Goal: Task Accomplishment & Management: Manage account settings

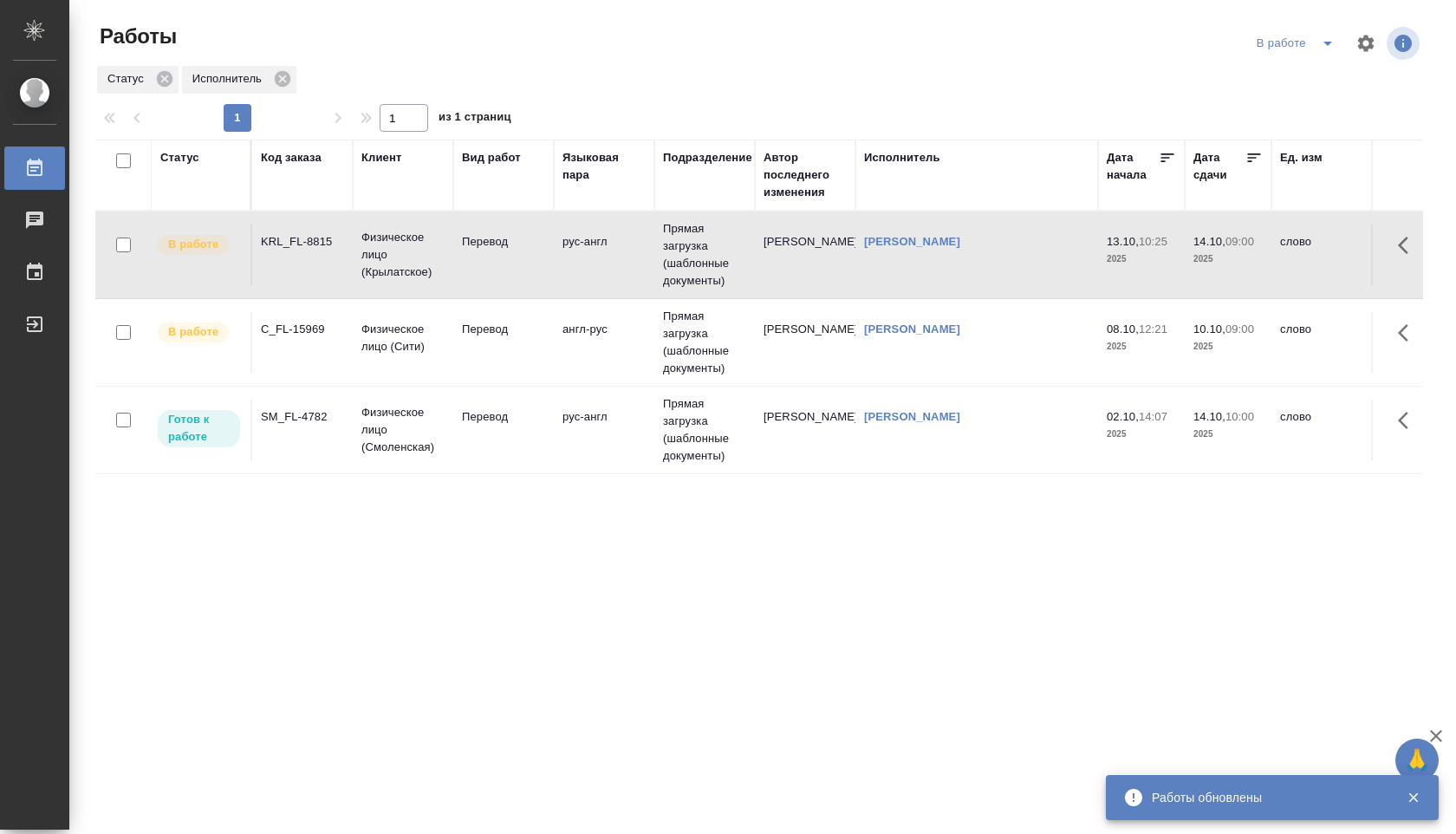
click at [688, 343] on td "Прямая загрузка (шаблонные документы)" at bounding box center [704, 343] width 100 height 87
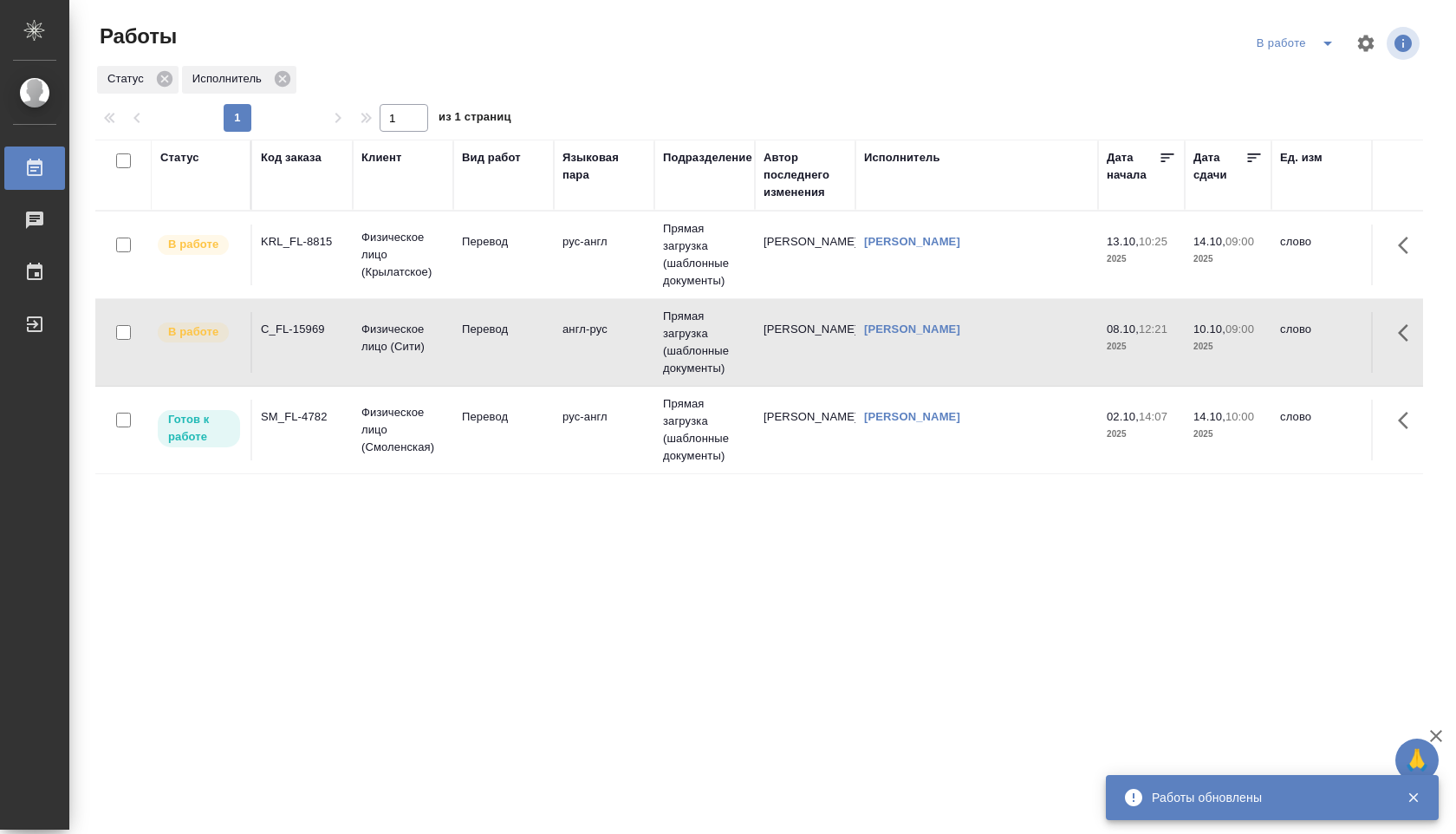
click at [700, 420] on td "Прямая загрузка (шаблонные документы)" at bounding box center [704, 430] width 100 height 87
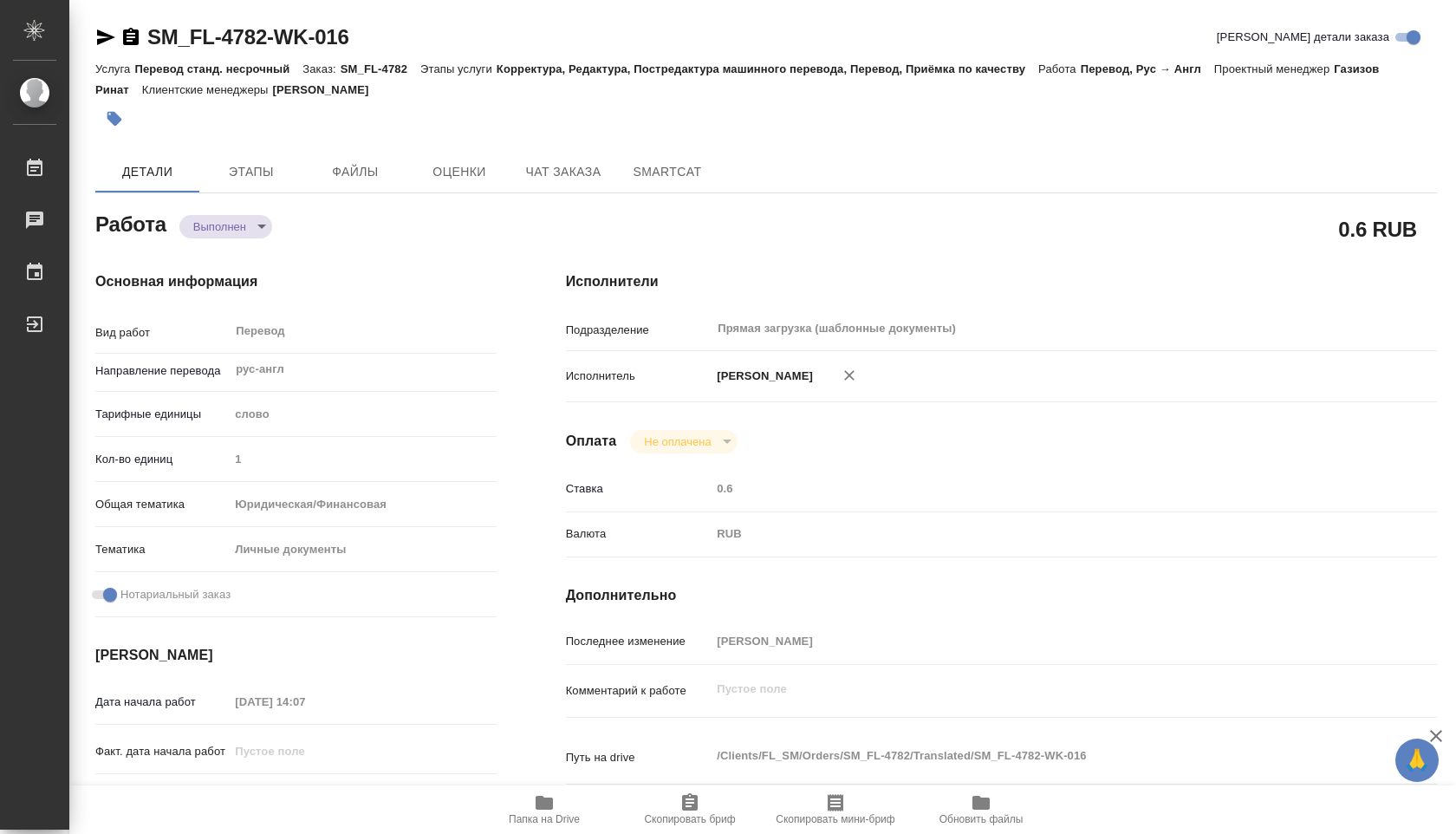
click at [264, 233] on body "🙏 .cls-1 fill:#fff; AWATERA Shuvalova Anna Работы 0 Чаты График Выйти SM_FL-478…" at bounding box center [728, 417] width 1456 height 834
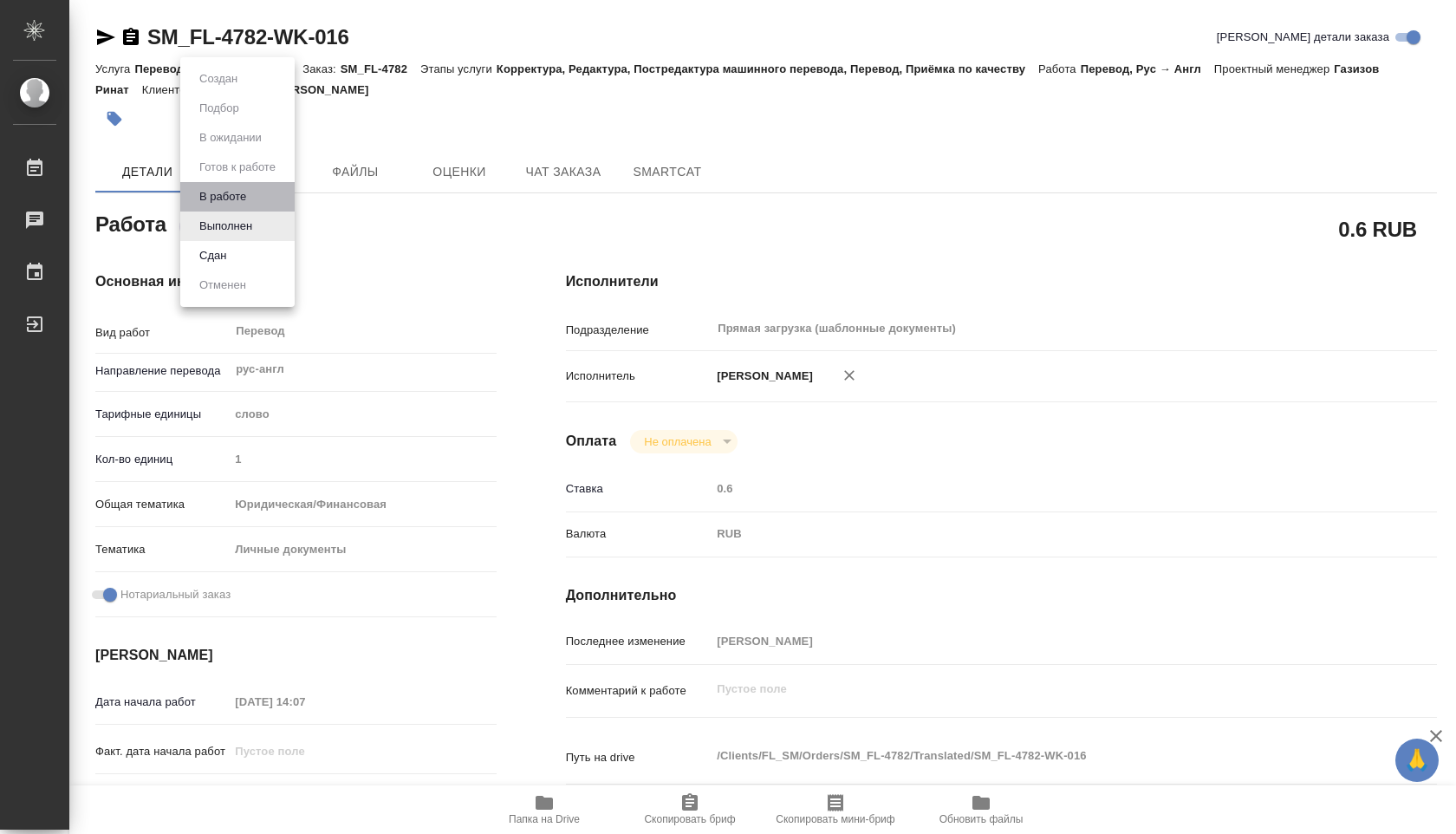
click at [262, 194] on li "В работе" at bounding box center [237, 197] width 114 height 30
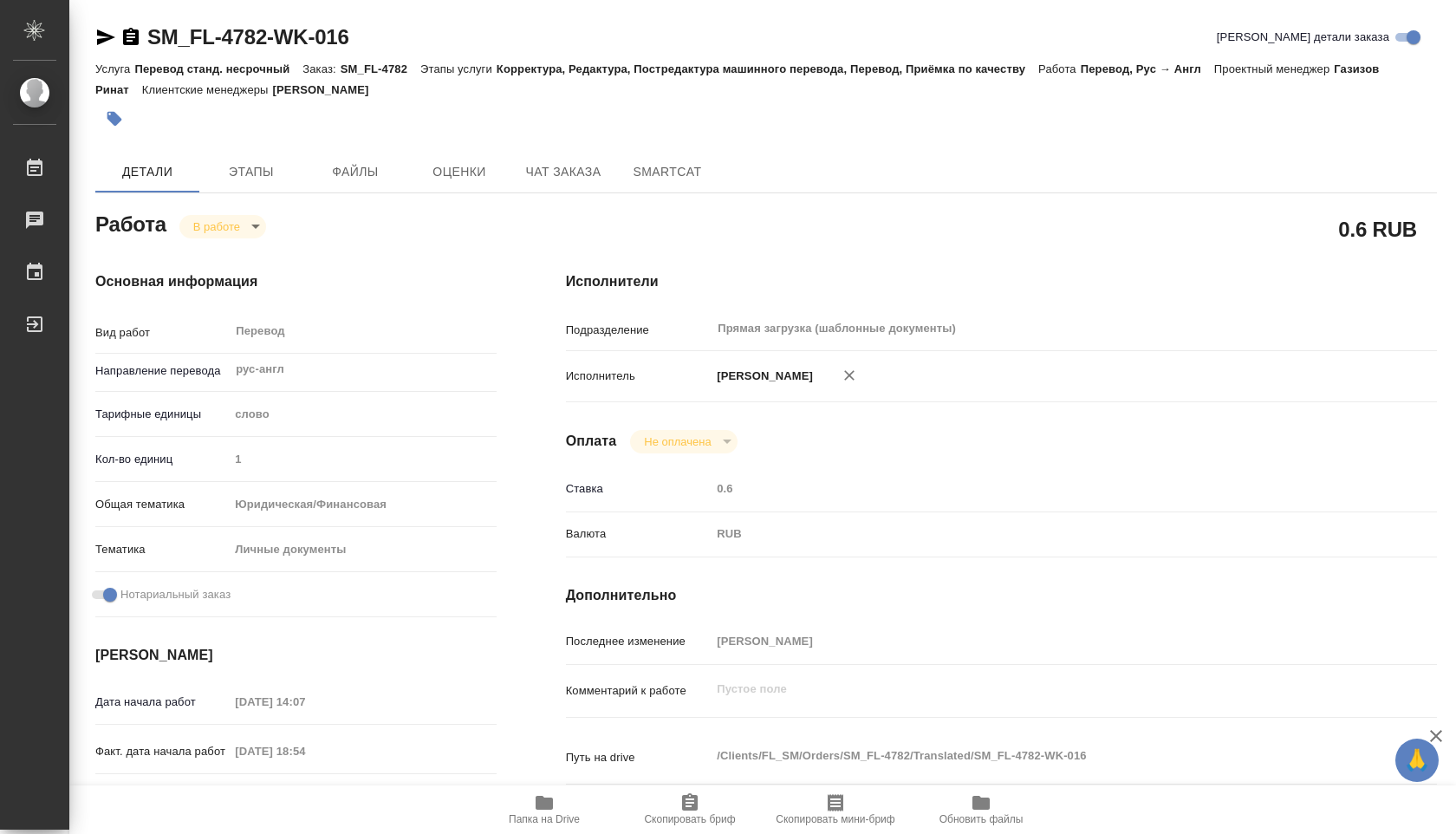
type textarea "x"
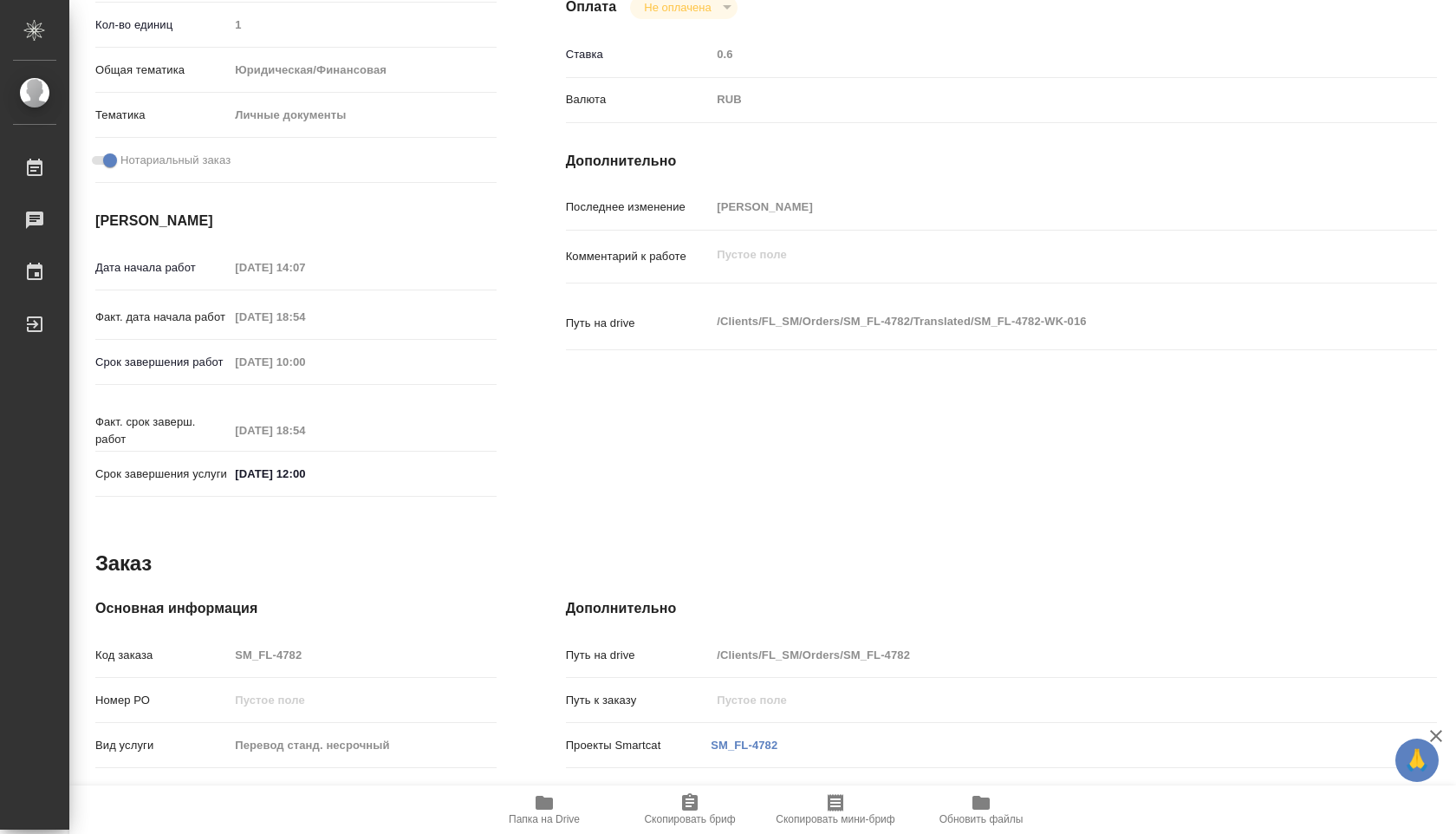
type textarea "x"
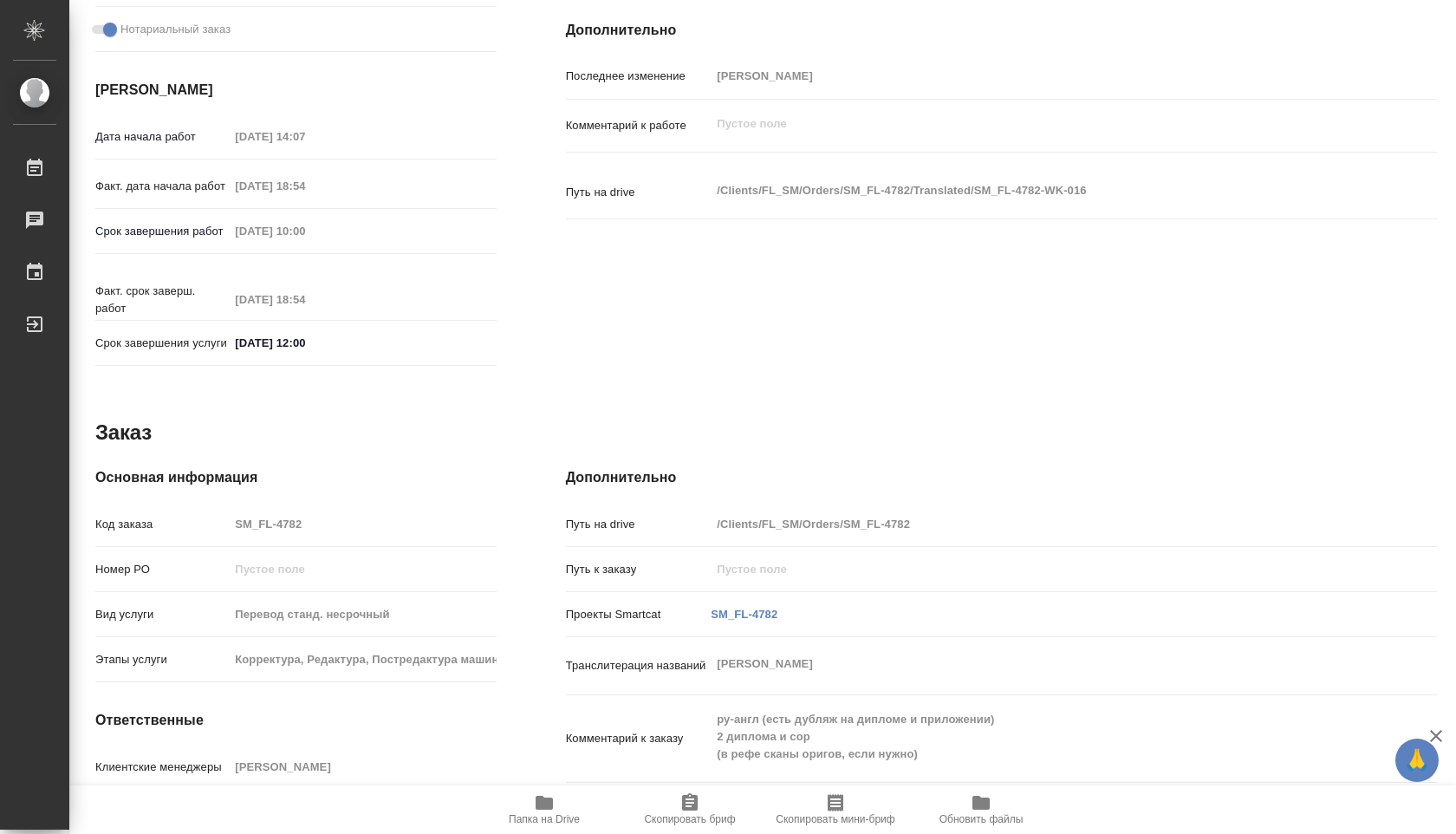
type textarea "x"
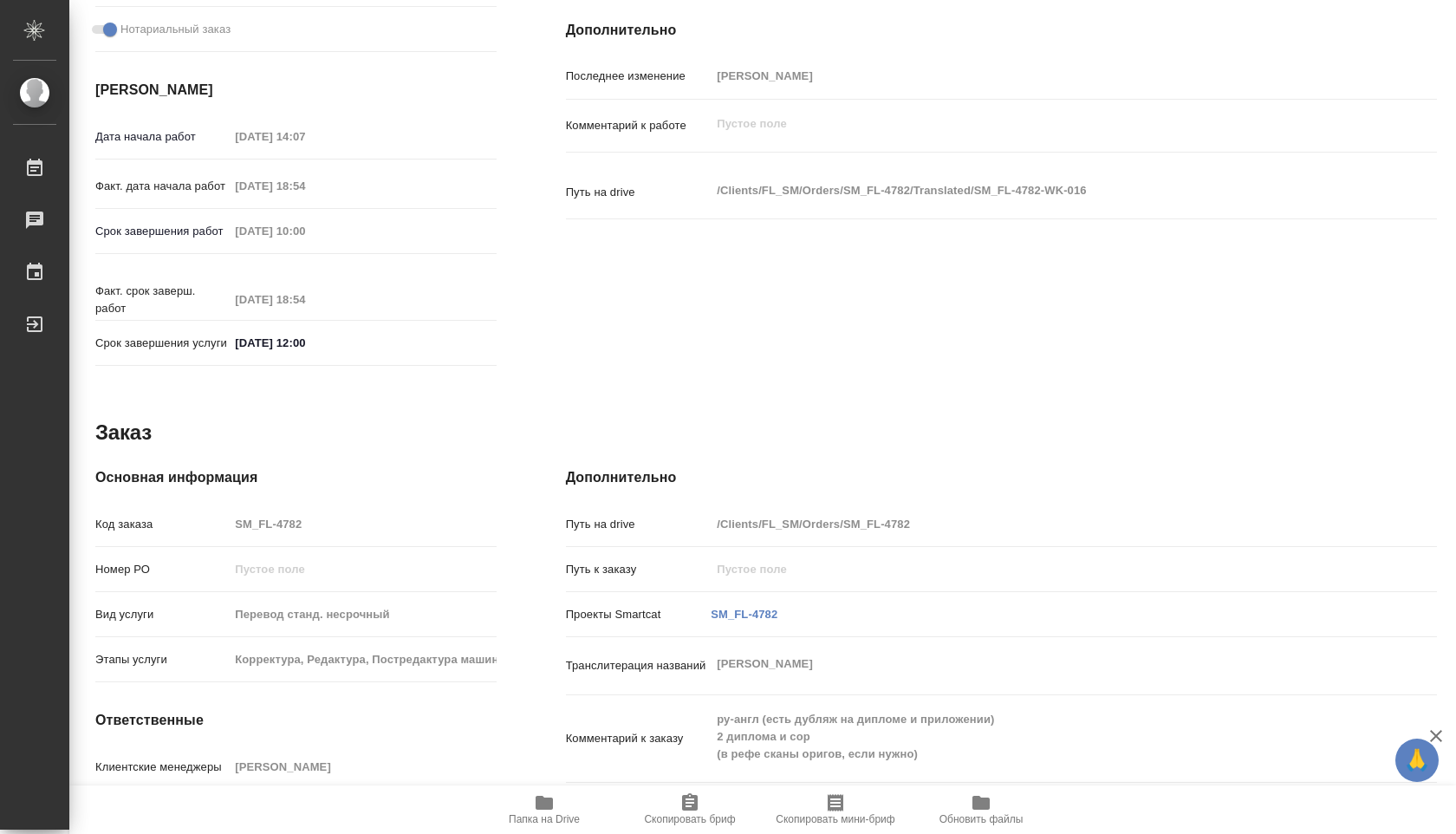
scroll to position [679, 0]
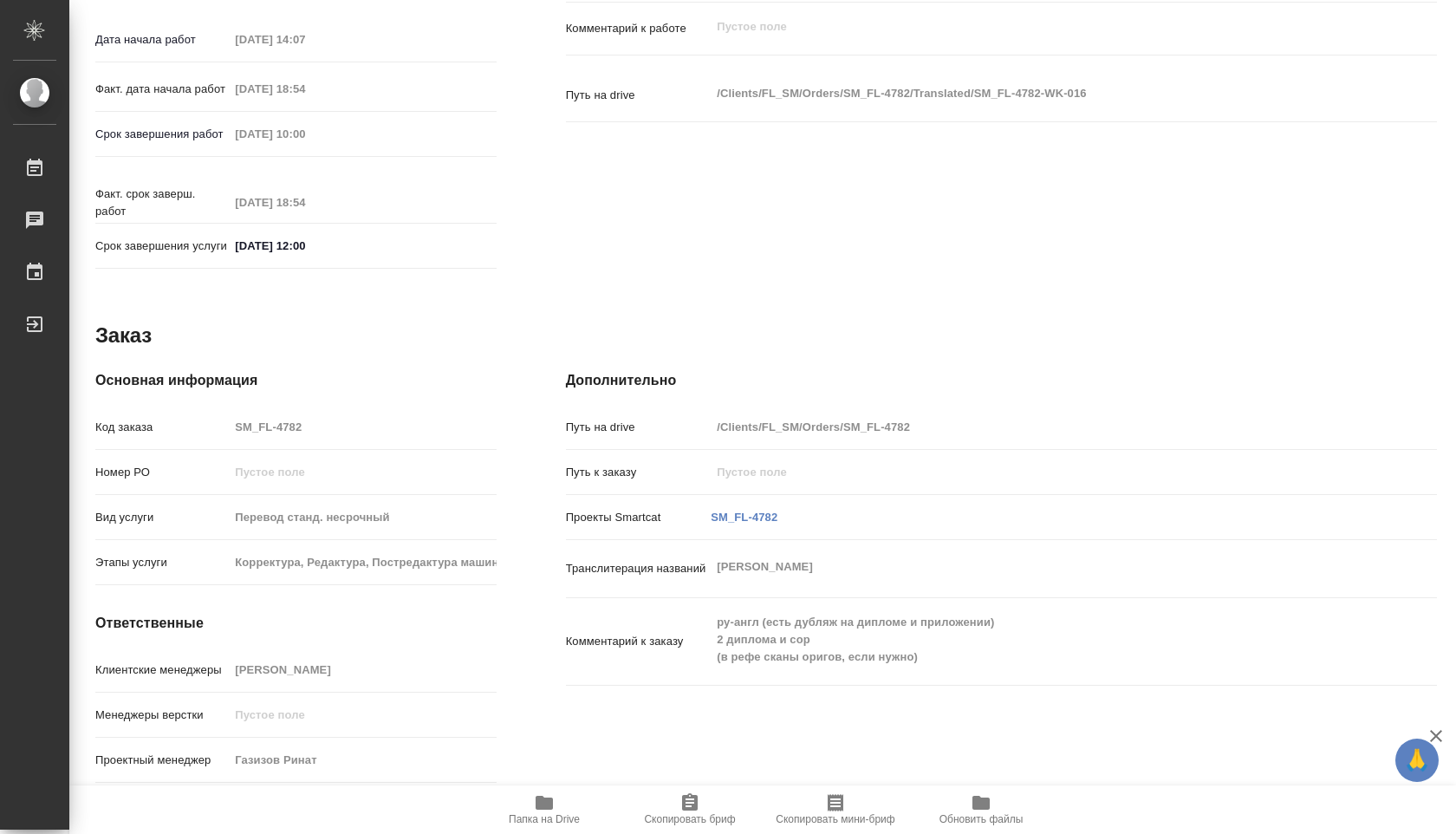
type textarea "x"
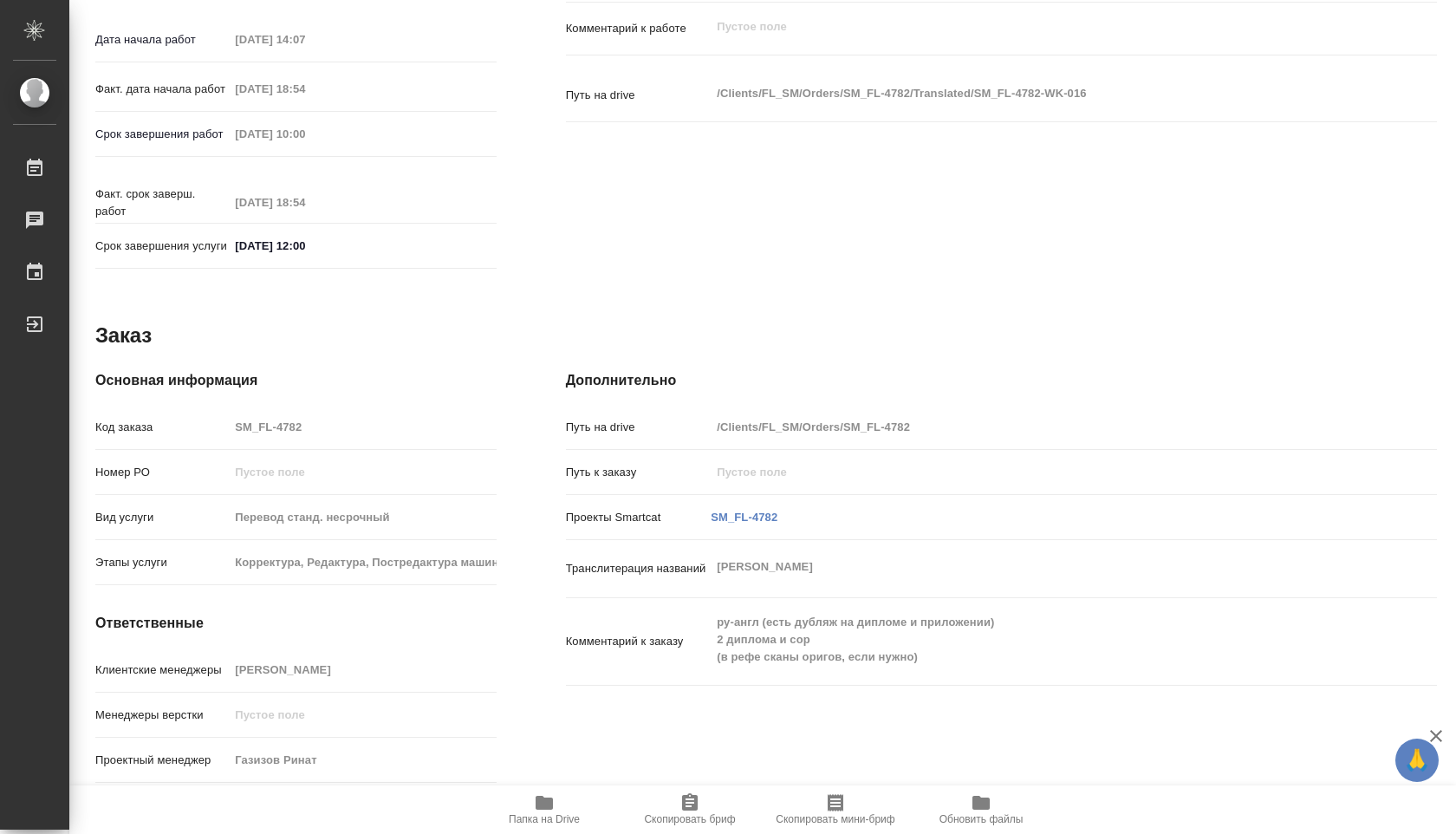
click at [534, 800] on icon "button" at bounding box center [544, 802] width 21 height 21
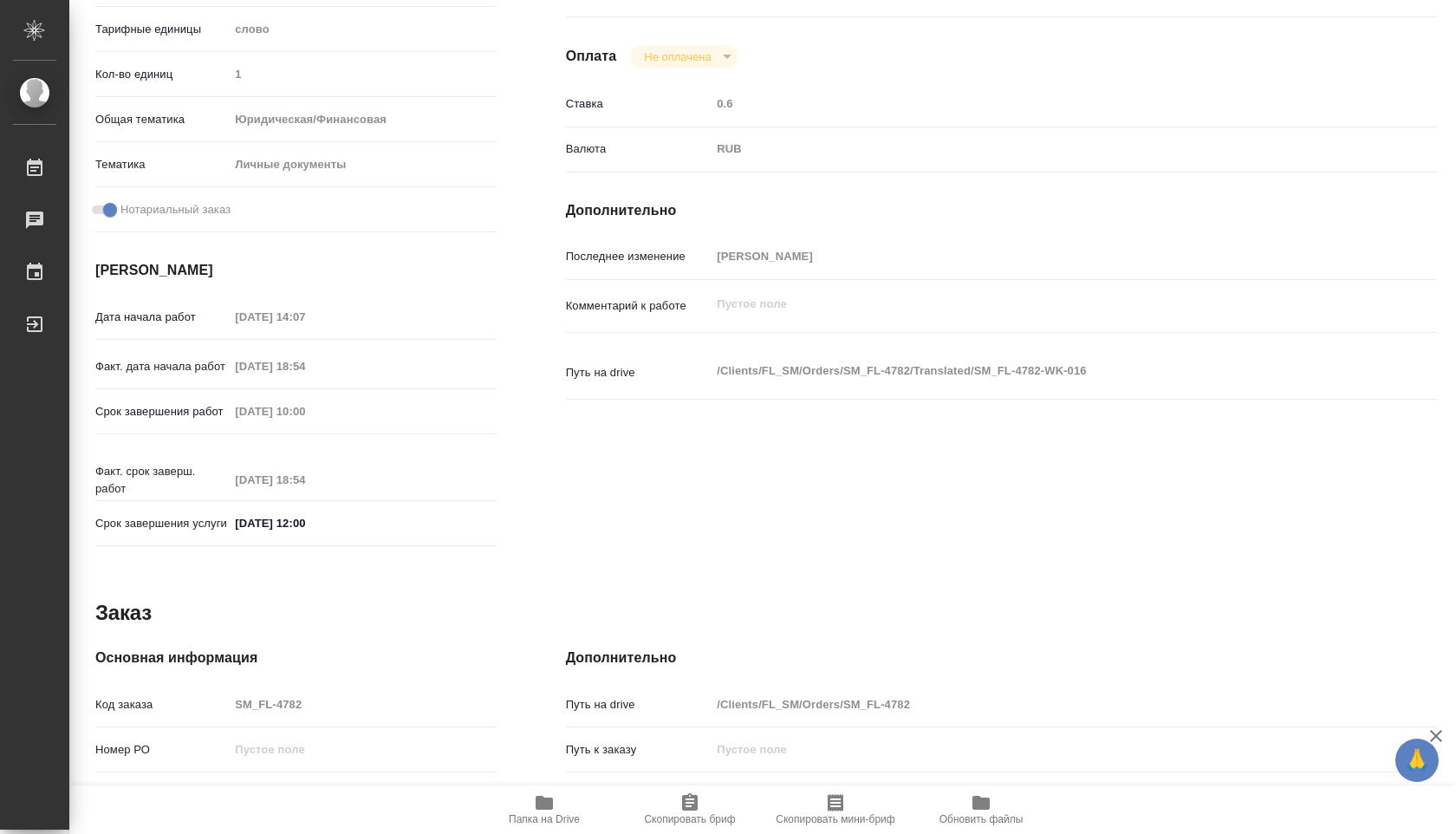
scroll to position [0, 0]
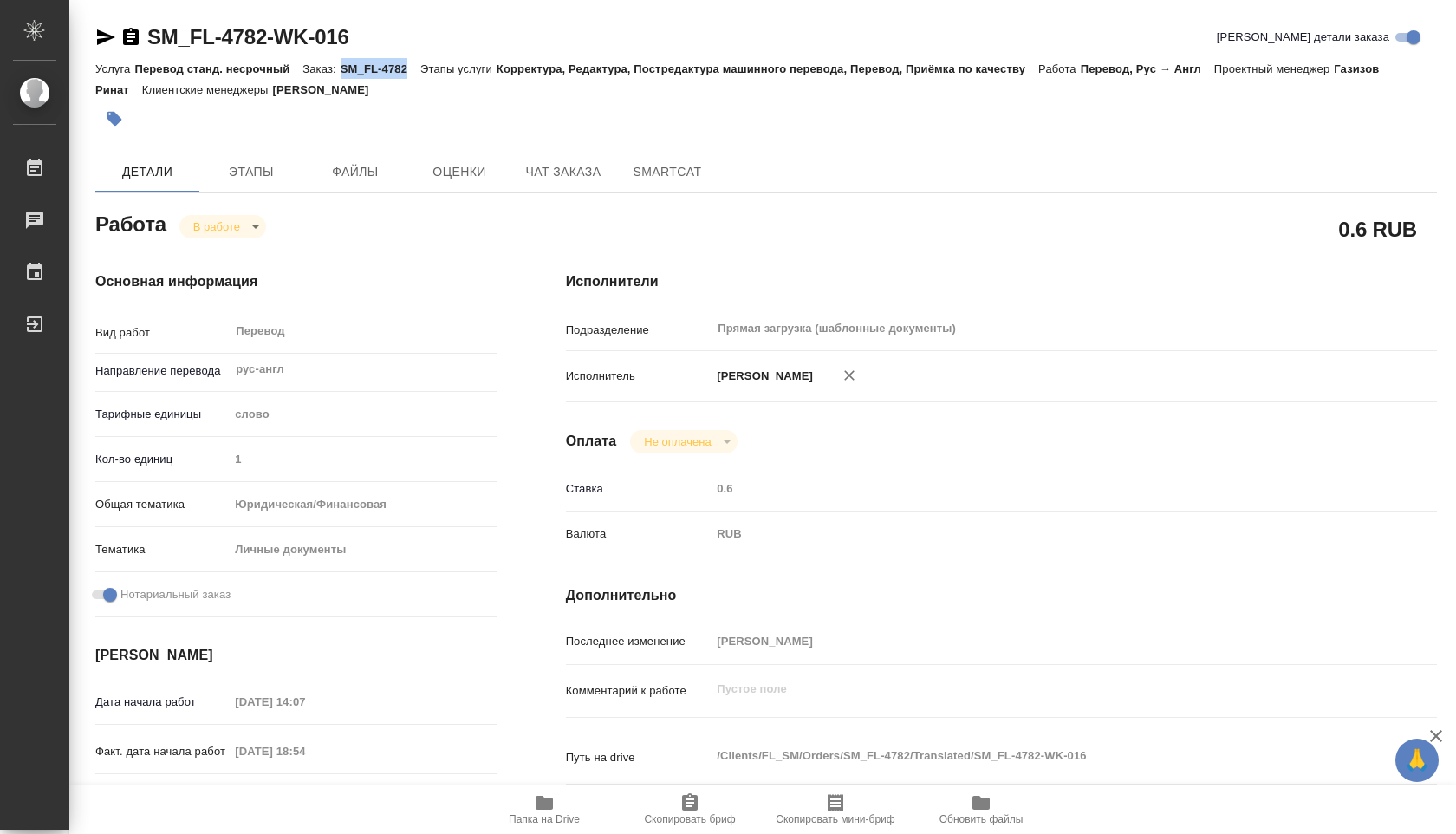
drag, startPoint x: 409, startPoint y: 69, endPoint x: 345, endPoint y: 70, distance: 64.0
click at [345, 70] on p "SM_FL-4782" at bounding box center [380, 69] width 79 height 13
copy p "SM_FL-4782"
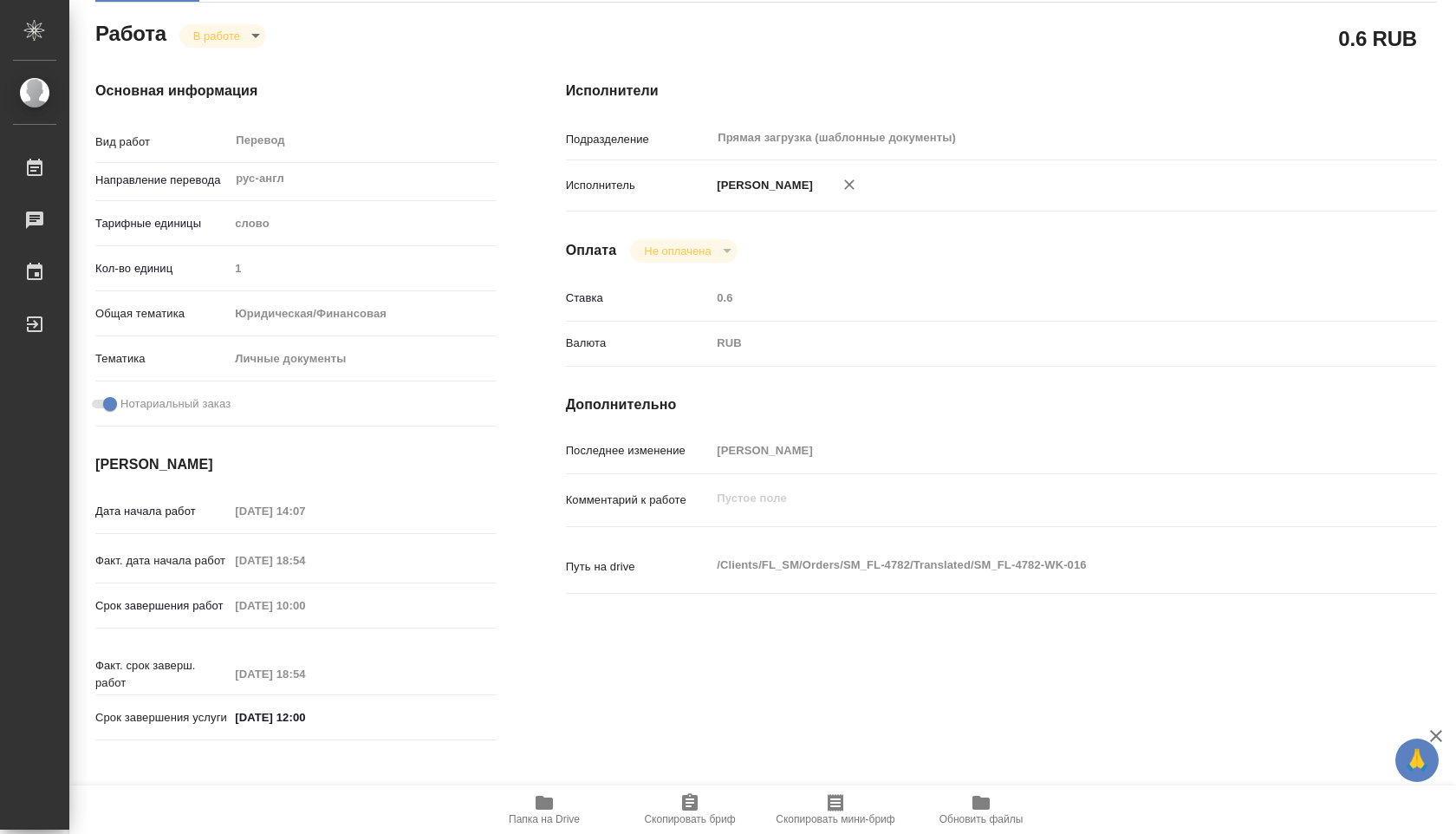
scroll to position [192, 0]
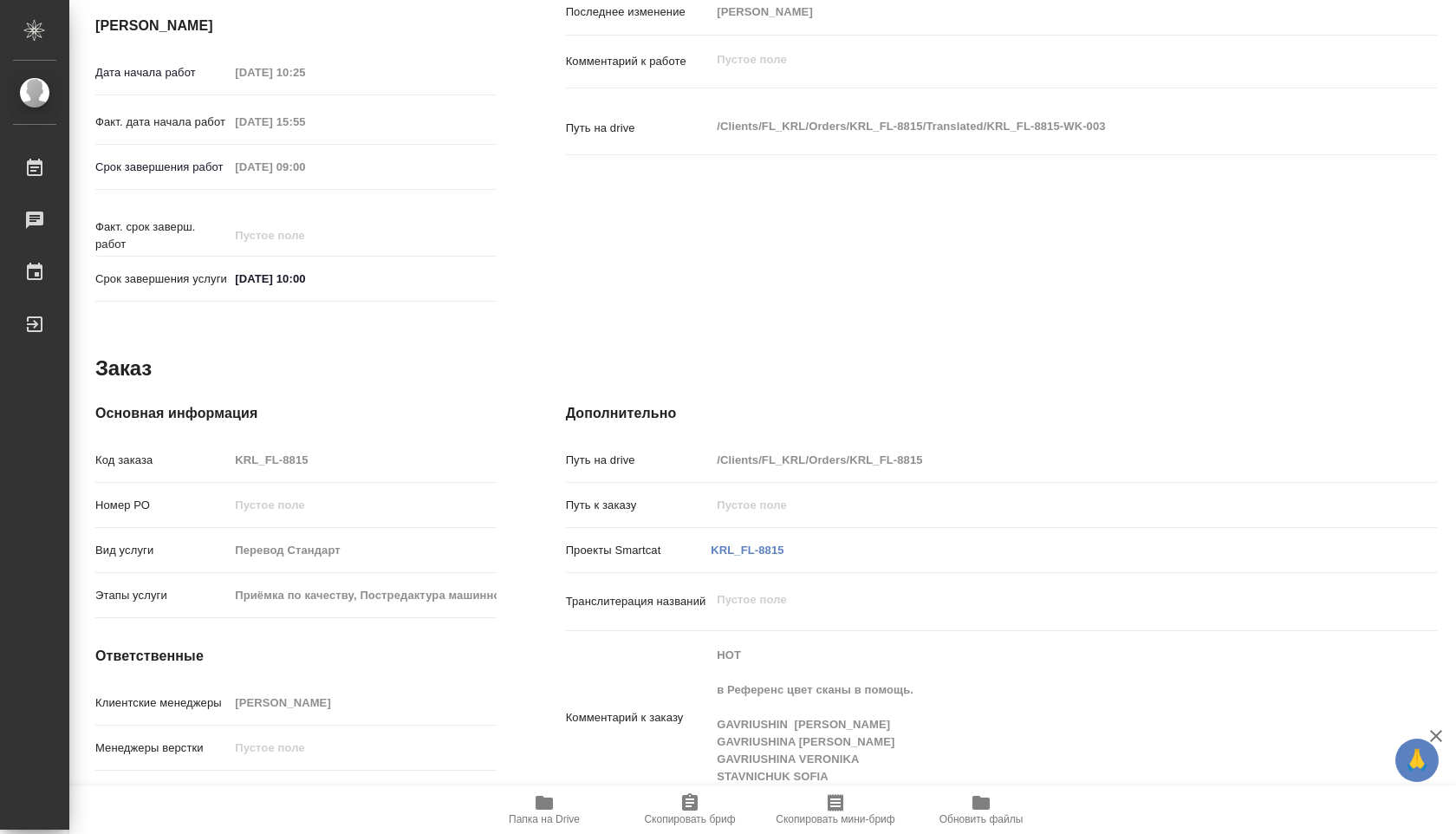
scroll to position [628, 0]
